Goal: Communication & Community: Participate in discussion

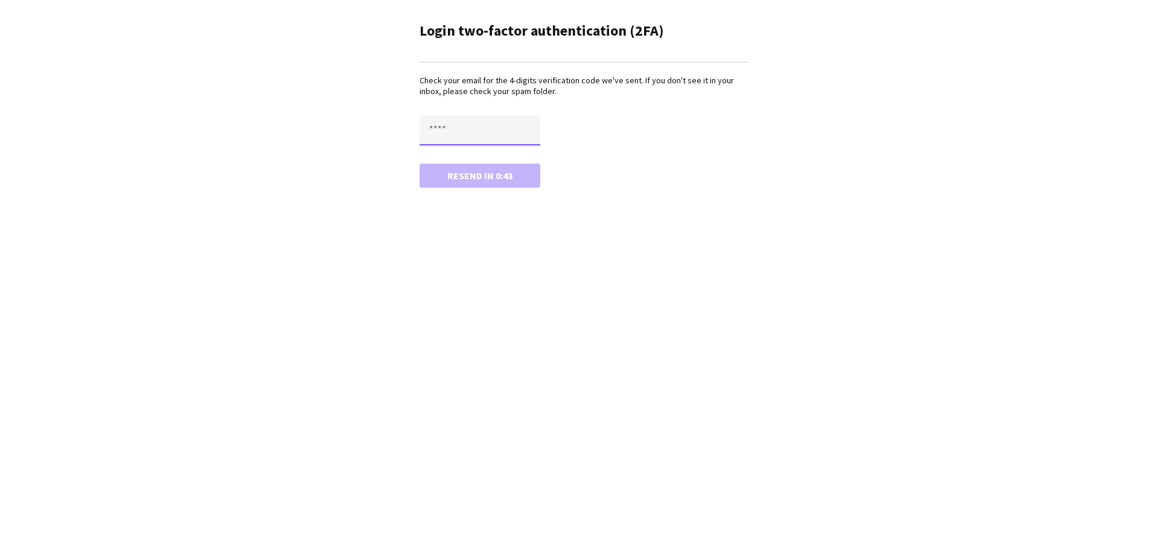
click at [464, 131] on input "text" at bounding box center [480, 130] width 121 height 30
type input "****"
click at [420, 164] on button "Confirm" at bounding box center [480, 176] width 121 height 24
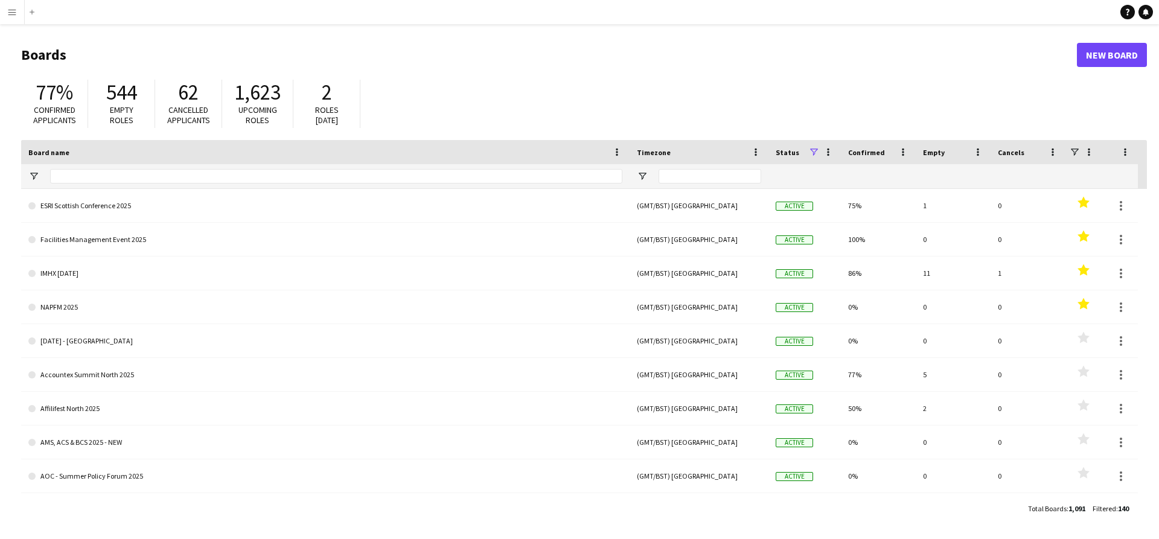
click at [18, 20] on button "Menu" at bounding box center [12, 12] width 24 height 24
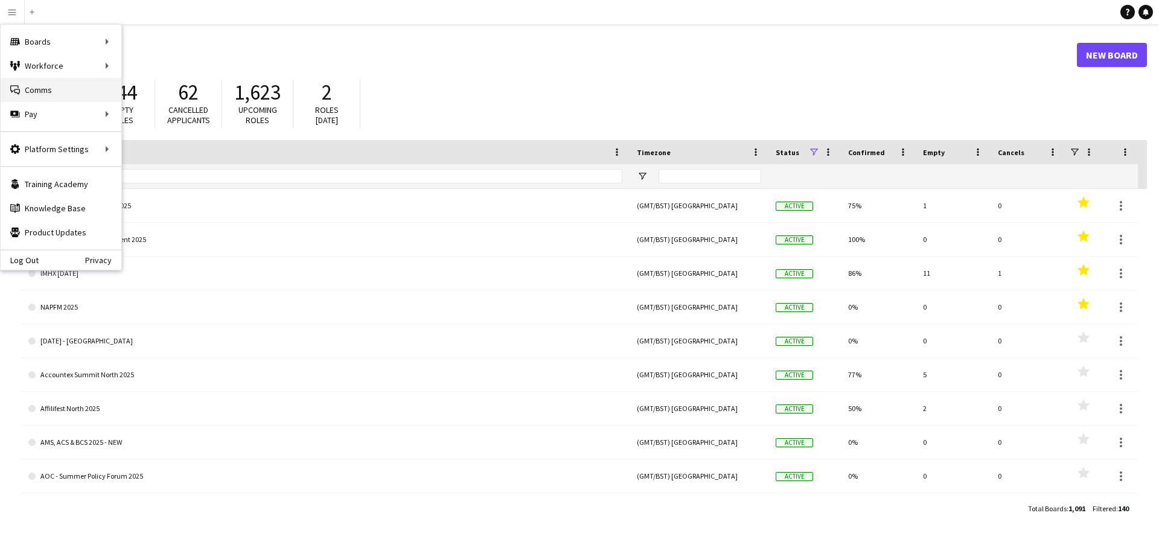
click at [43, 86] on link "Comms Comms" at bounding box center [61, 90] width 121 height 24
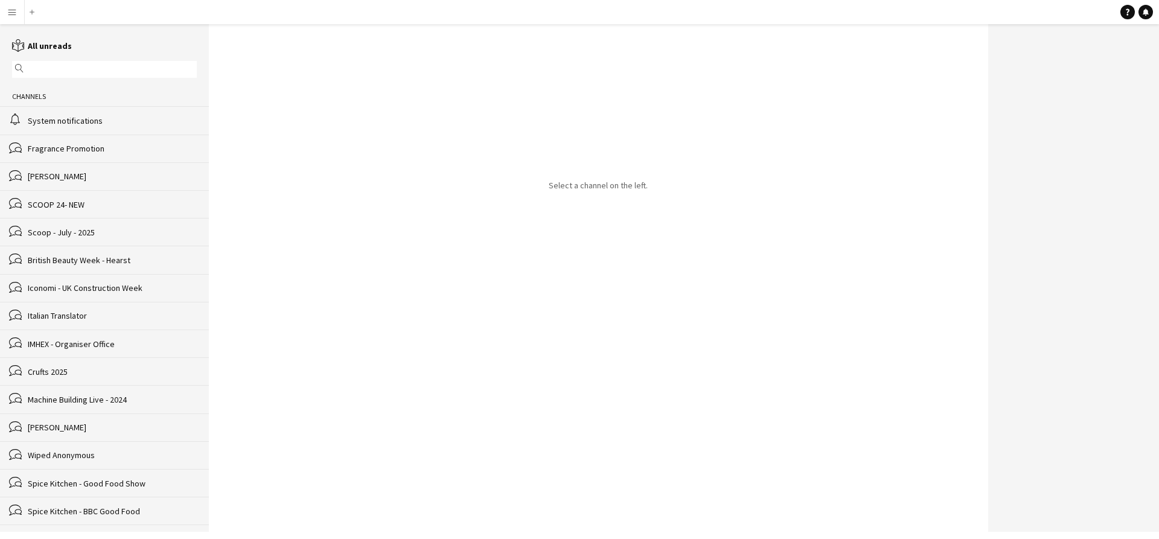
click at [45, 110] on div "alarm System notifications" at bounding box center [104, 120] width 209 height 28
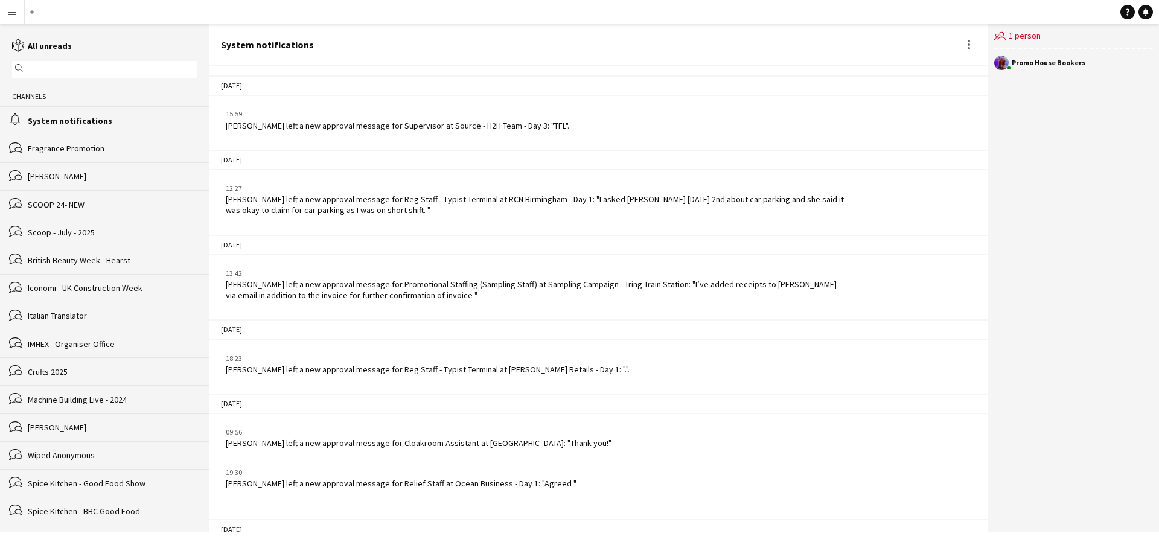
scroll to position [1835, 0]
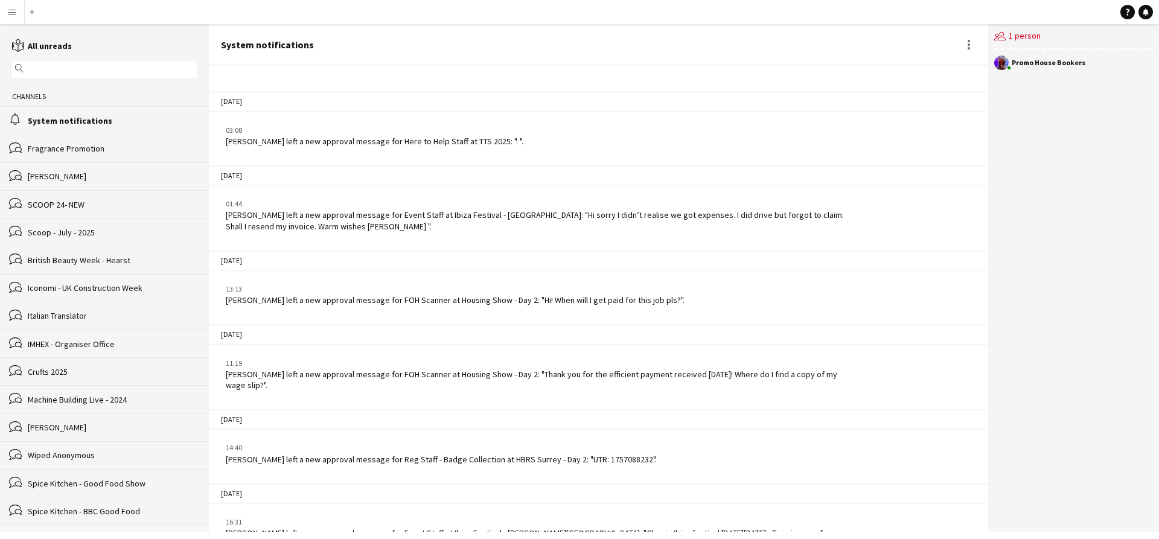
click at [54, 143] on div "Fragrance Promotion" at bounding box center [112, 148] width 169 height 11
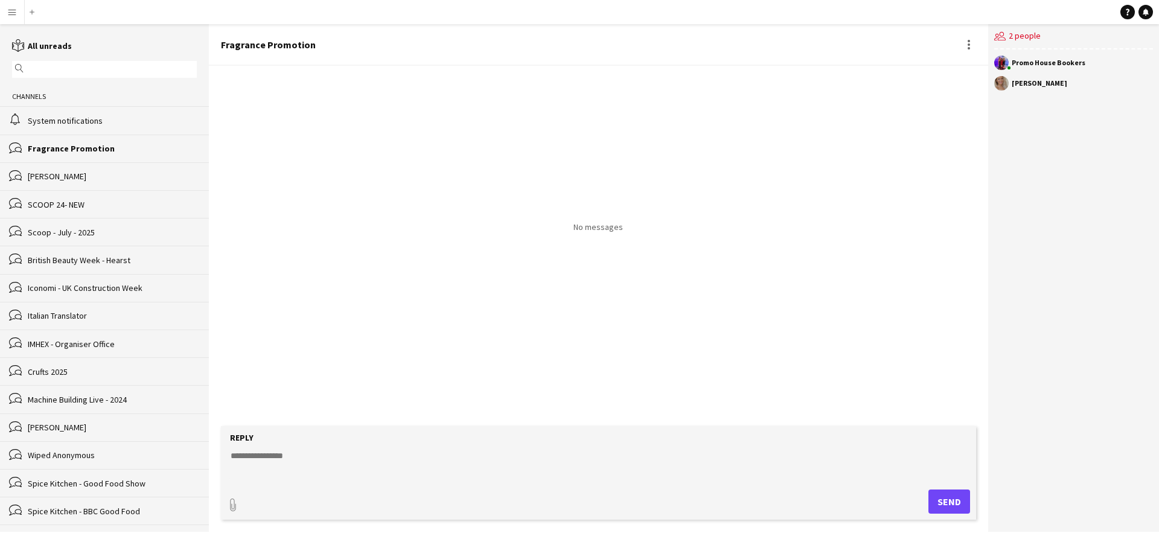
click at [63, 177] on div "[PERSON_NAME]" at bounding box center [112, 176] width 169 height 11
click at [71, 193] on div "bubbles SCOOP 24- NEW" at bounding box center [104, 204] width 209 height 28
click at [14, 17] on button "Menu" at bounding box center [12, 12] width 24 height 24
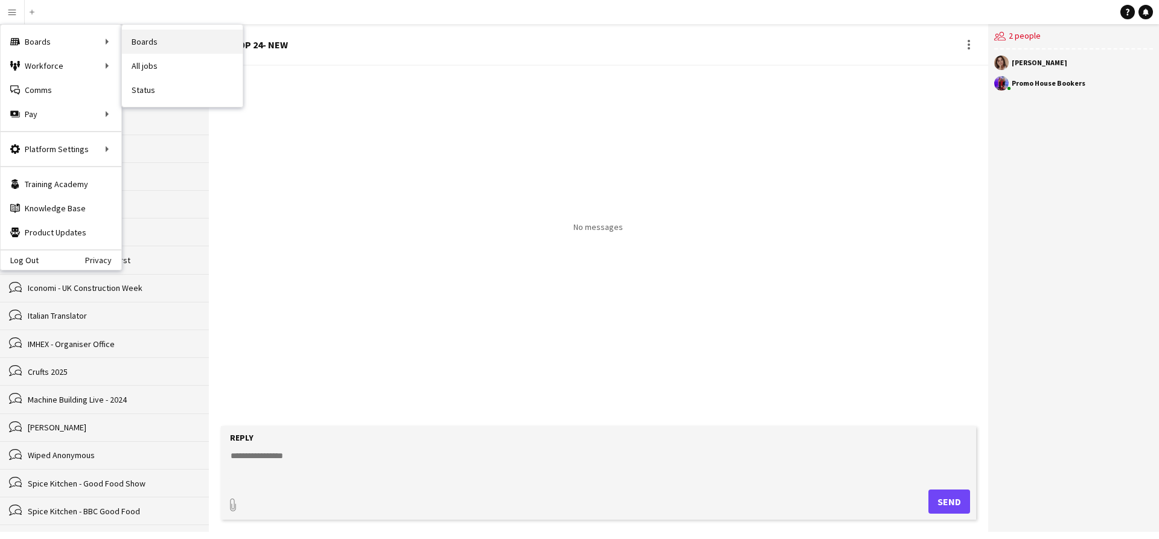
click at [164, 33] on link "Boards" at bounding box center [182, 42] width 121 height 24
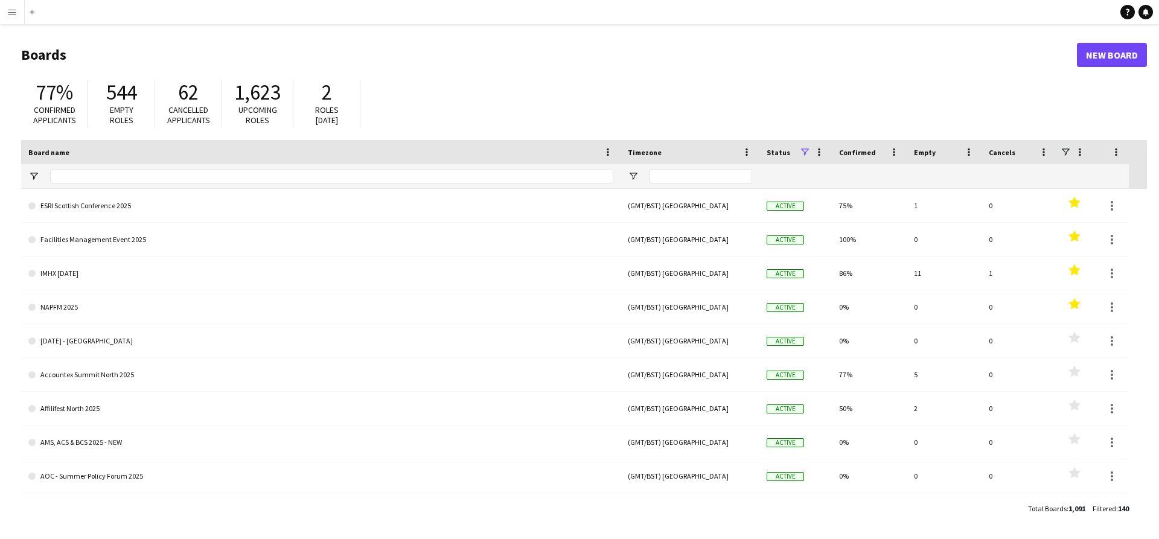
click at [18, 14] on button "Menu" at bounding box center [12, 12] width 24 height 24
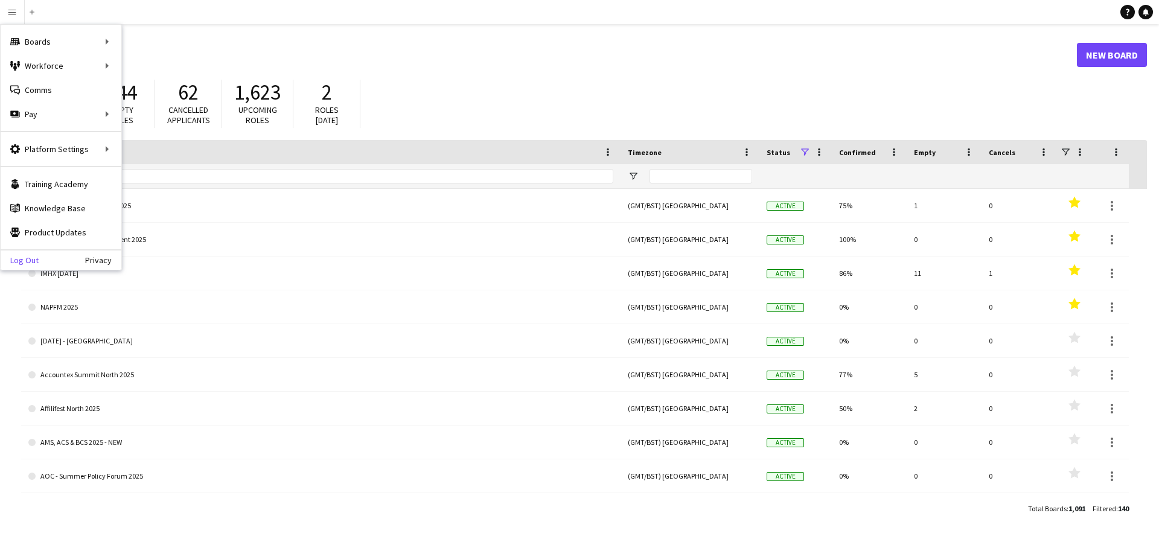
click at [22, 257] on link "Log Out" at bounding box center [20, 260] width 38 height 10
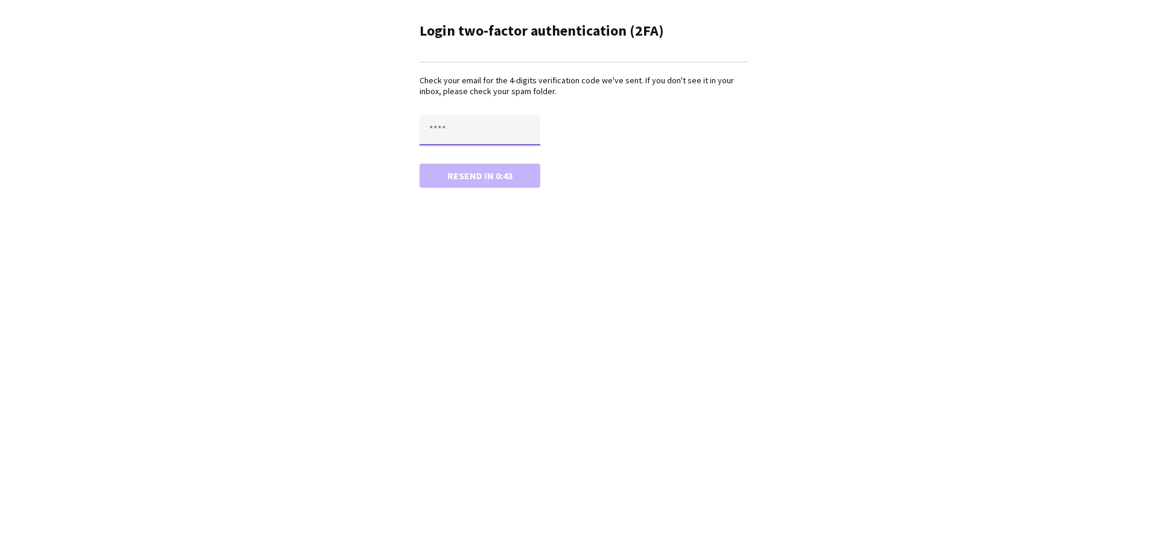
click at [486, 140] on input "text" at bounding box center [480, 130] width 121 height 30
type input "****"
click at [420, 164] on button "Confirm" at bounding box center [480, 176] width 121 height 24
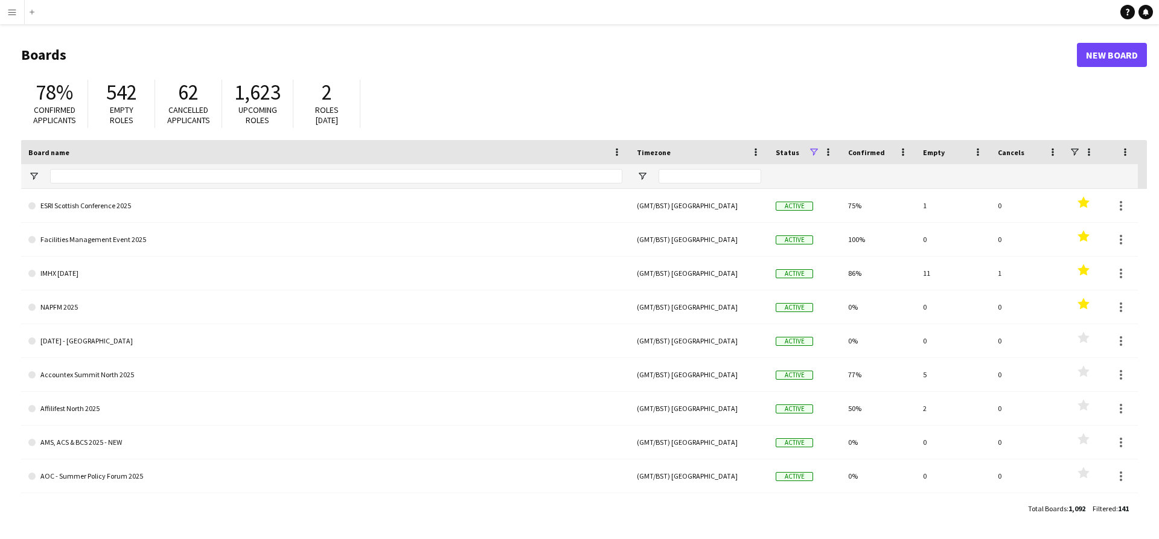
click at [15, 12] on app-icon "Menu" at bounding box center [12, 12] width 10 height 10
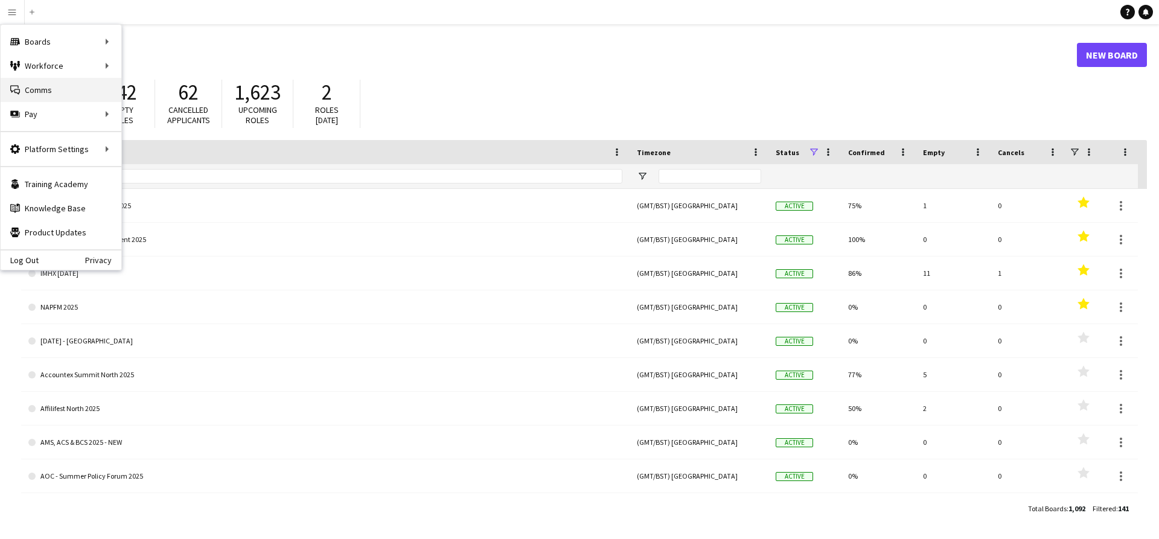
click at [54, 83] on link "Comms Comms" at bounding box center [61, 90] width 121 height 24
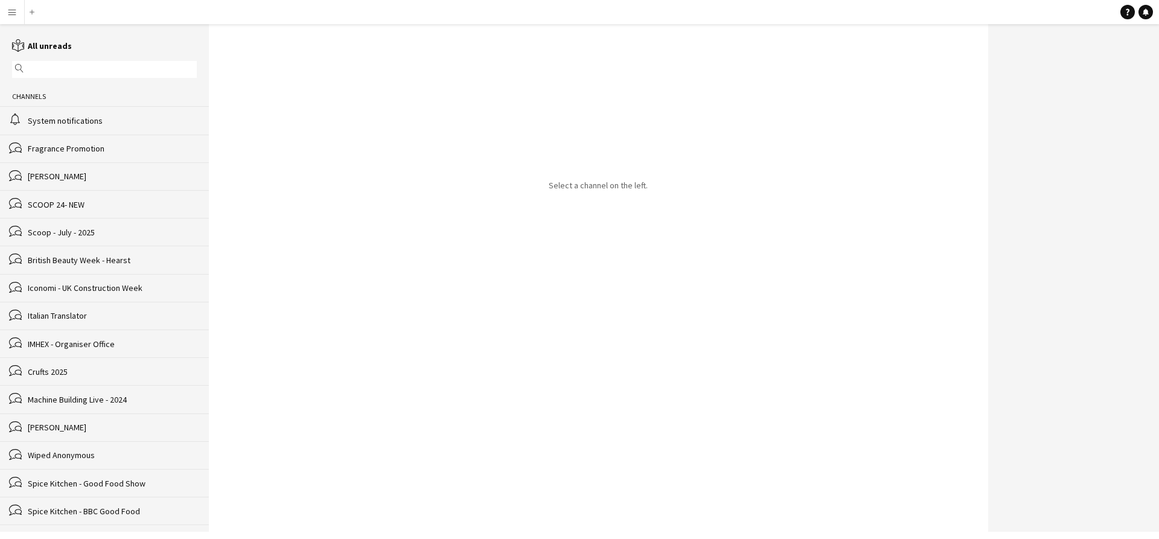
click at [88, 122] on div "System notifications" at bounding box center [112, 120] width 169 height 11
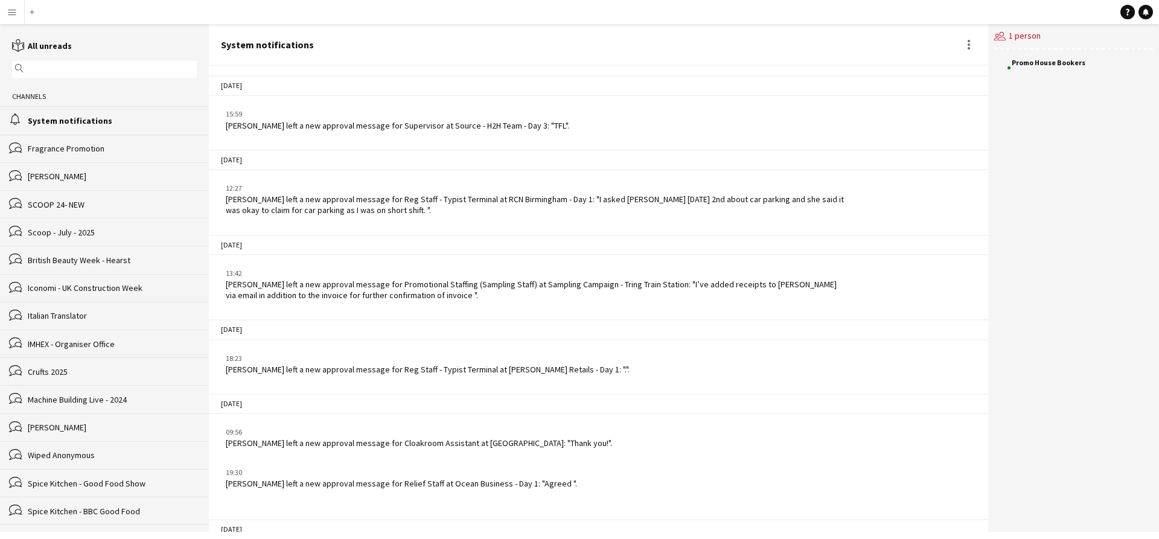
scroll to position [1835, 0]
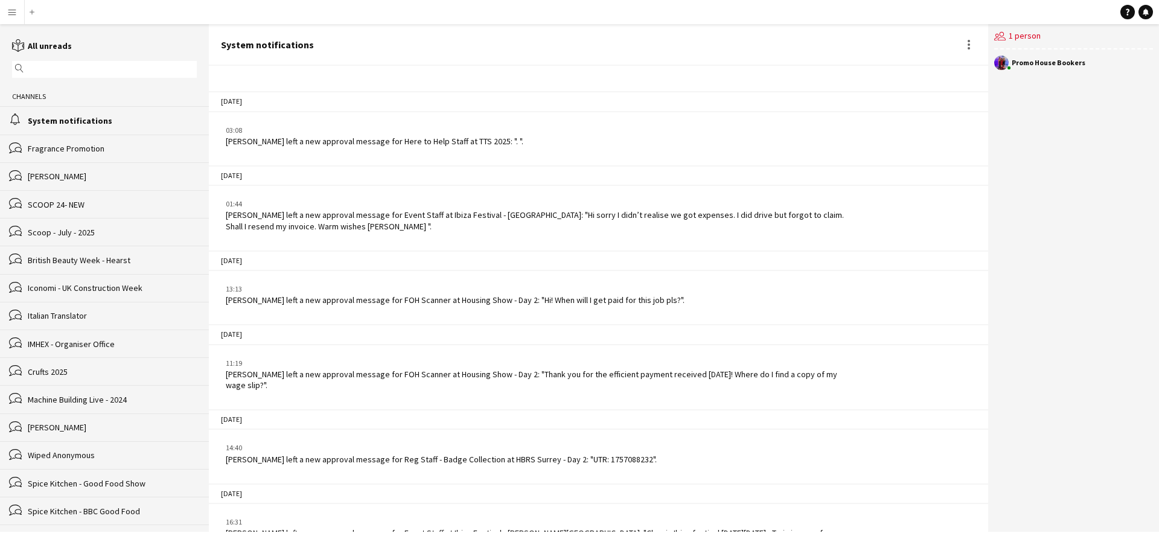
click at [88, 144] on div "Fragrance Promotion" at bounding box center [112, 148] width 169 height 11
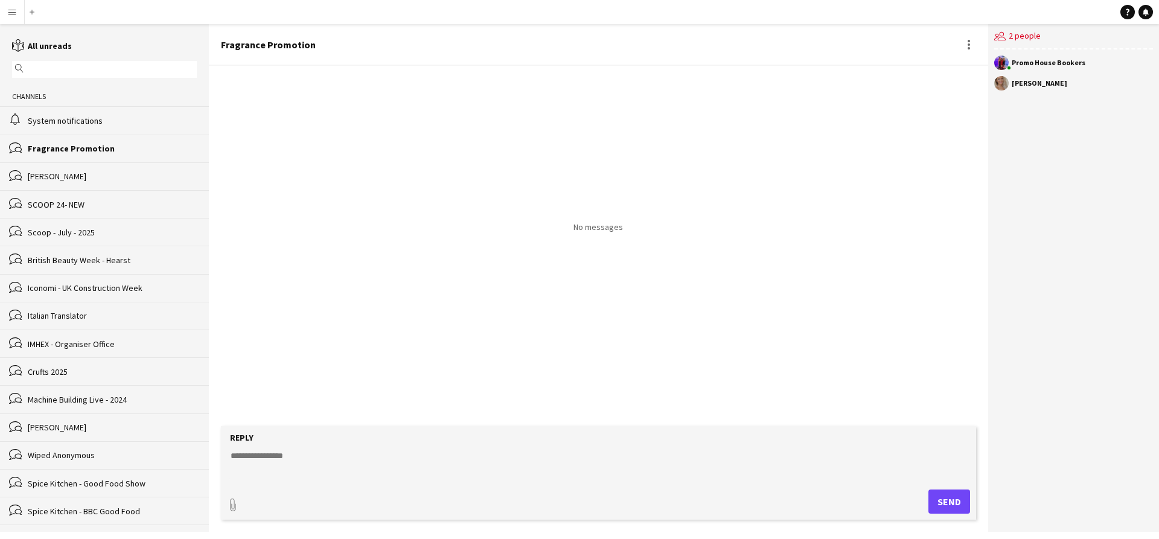
click at [96, 176] on div "[PERSON_NAME]" at bounding box center [112, 176] width 169 height 11
click at [95, 196] on div "bubbles SCOOP 24- NEW" at bounding box center [104, 204] width 209 height 28
click at [91, 222] on div "bubbles Scoop - July - 2025" at bounding box center [104, 232] width 209 height 28
